Goal: Information Seeking & Learning: Learn about a topic

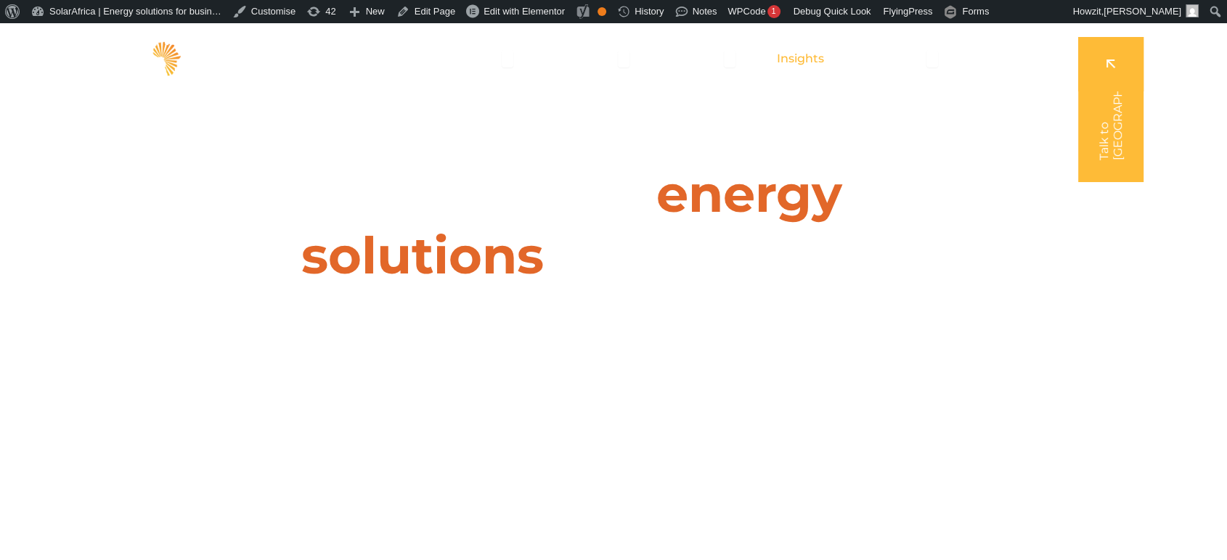
click at [802, 53] on span "Insights" at bounding box center [800, 58] width 47 height 17
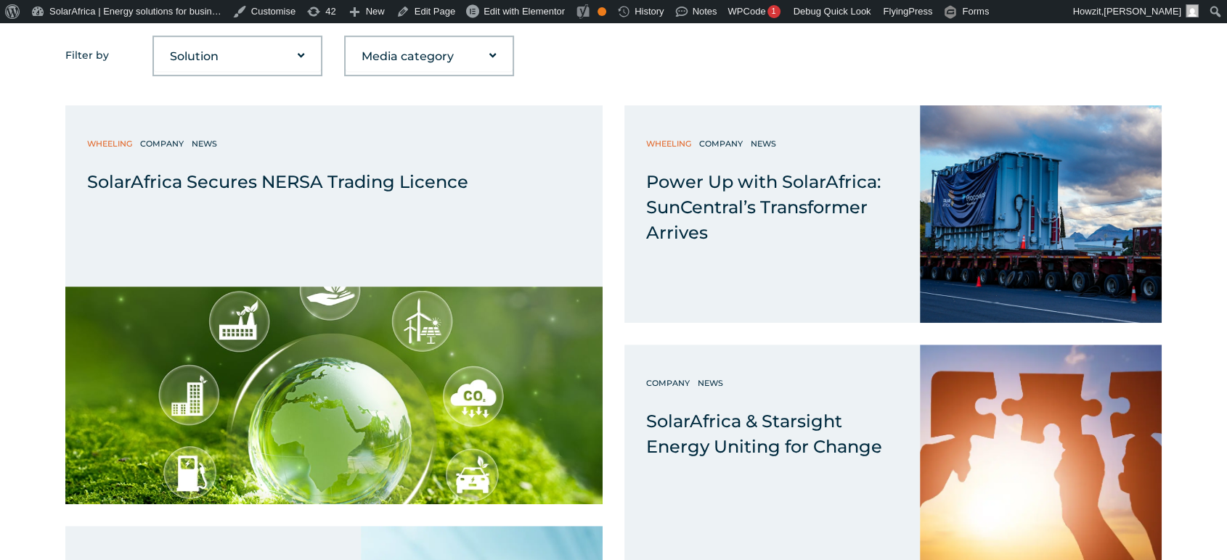
scroll to position [668, 0]
